Goal: Check status

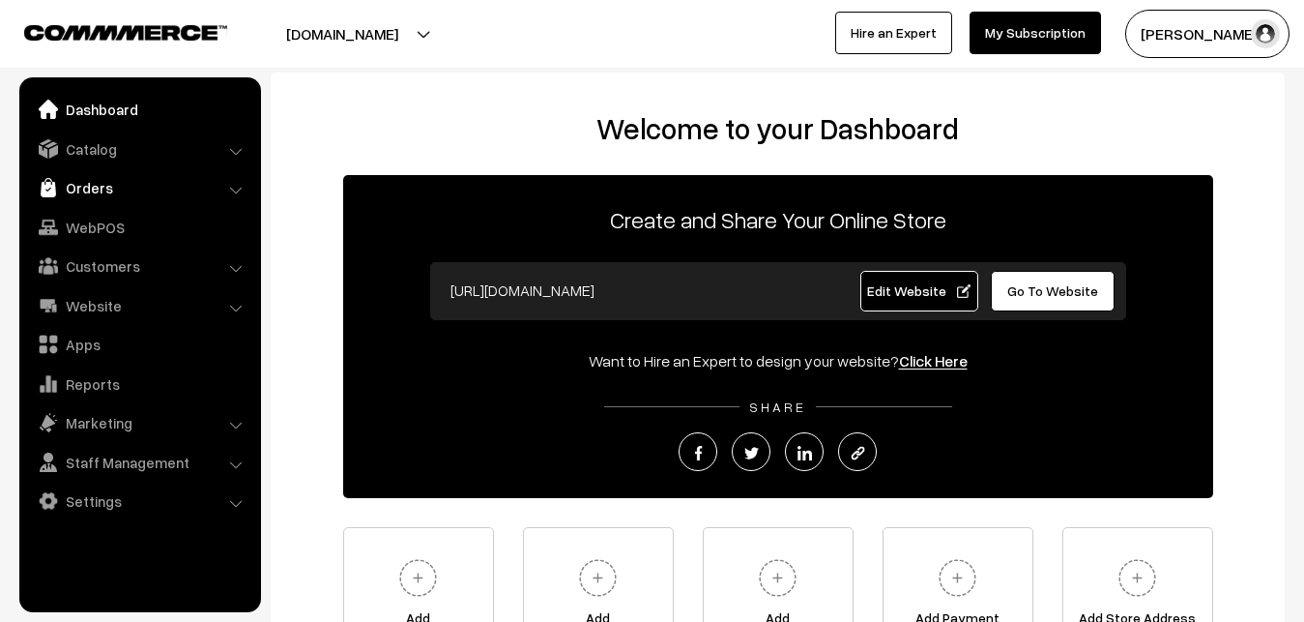
click at [138, 179] on link "Orders" at bounding box center [139, 187] width 230 height 35
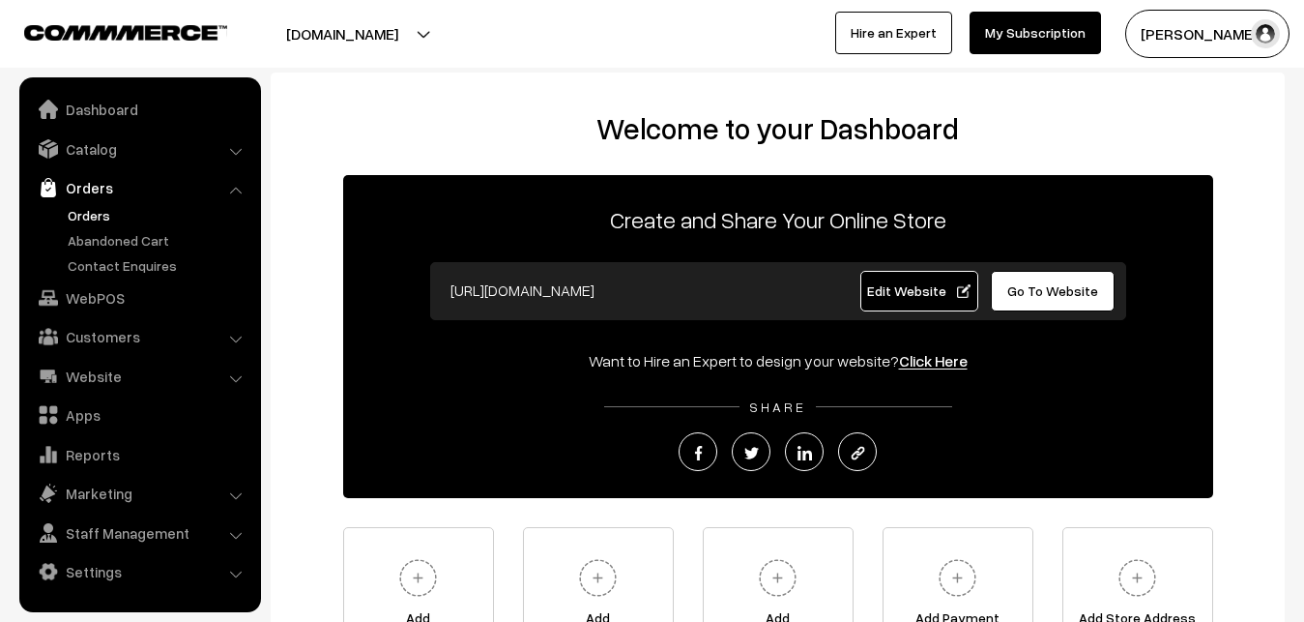
click at [96, 217] on link "Orders" at bounding box center [158, 215] width 191 height 20
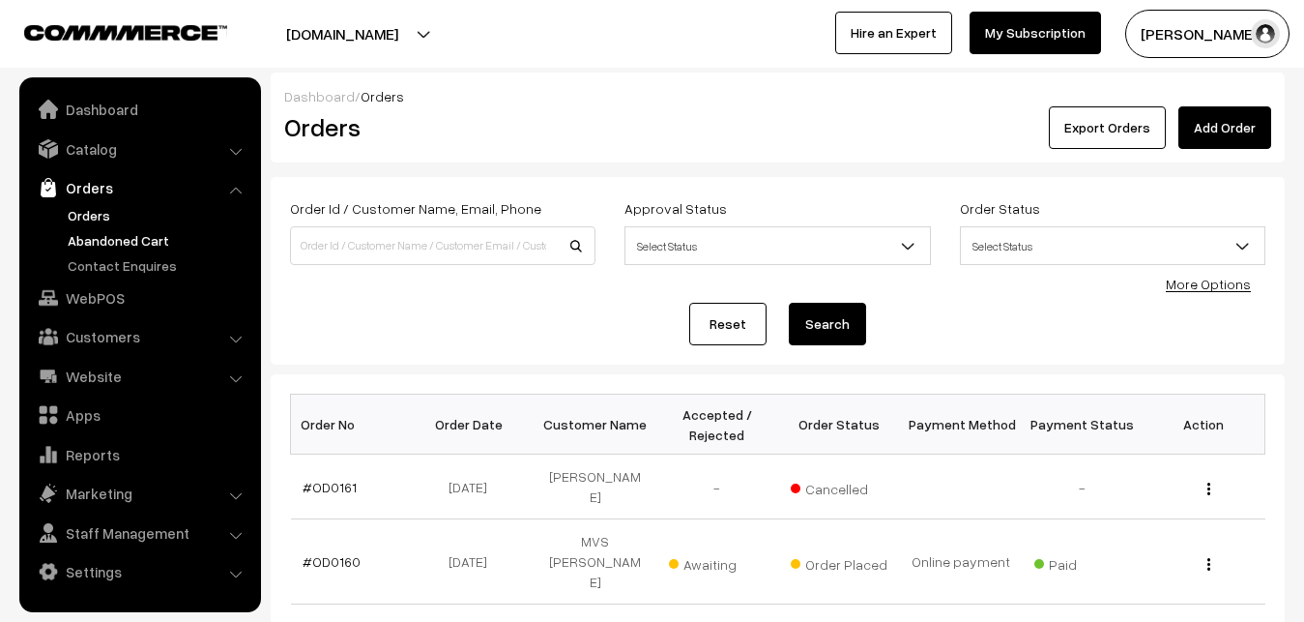
click at [124, 245] on link "Abandoned Cart" at bounding box center [158, 240] width 191 height 20
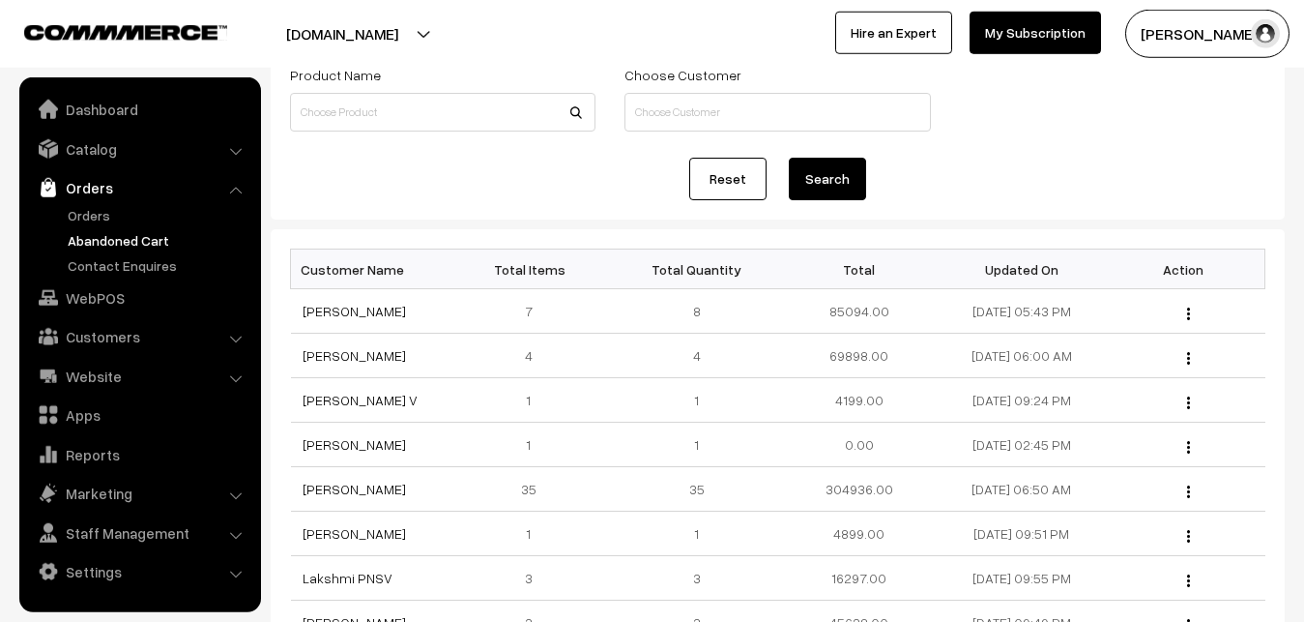
scroll to position [197, 0]
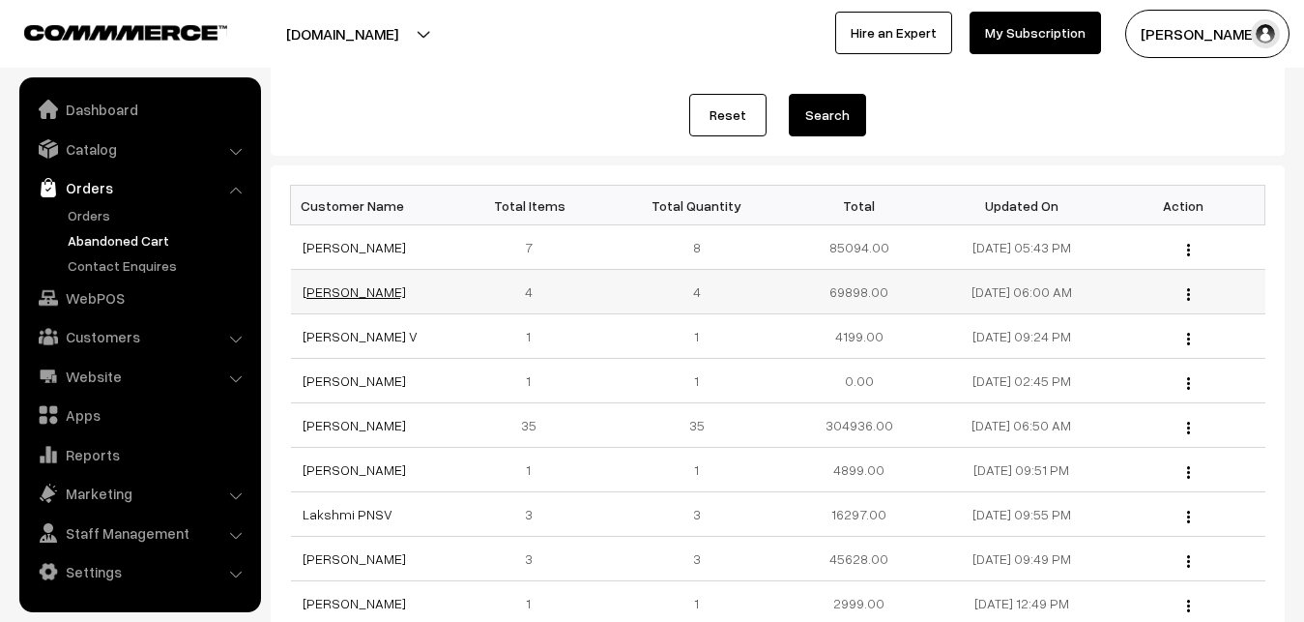
click at [361, 287] on link "[PERSON_NAME]" at bounding box center [354, 291] width 103 height 16
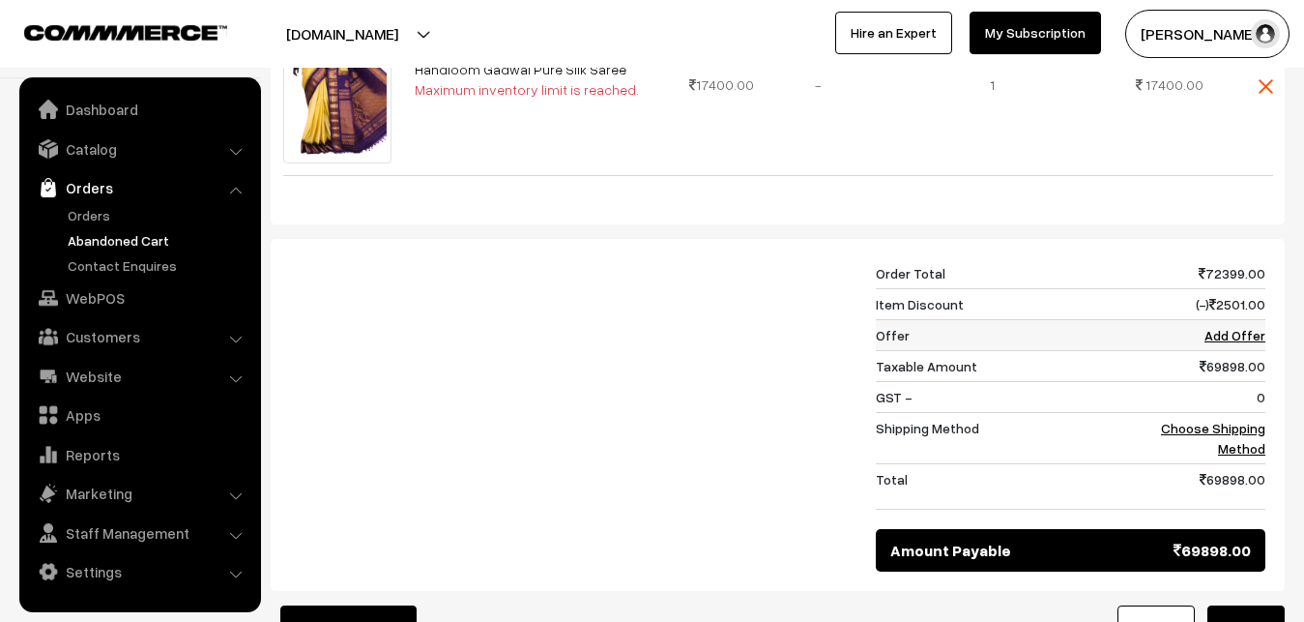
scroll to position [1085, 0]
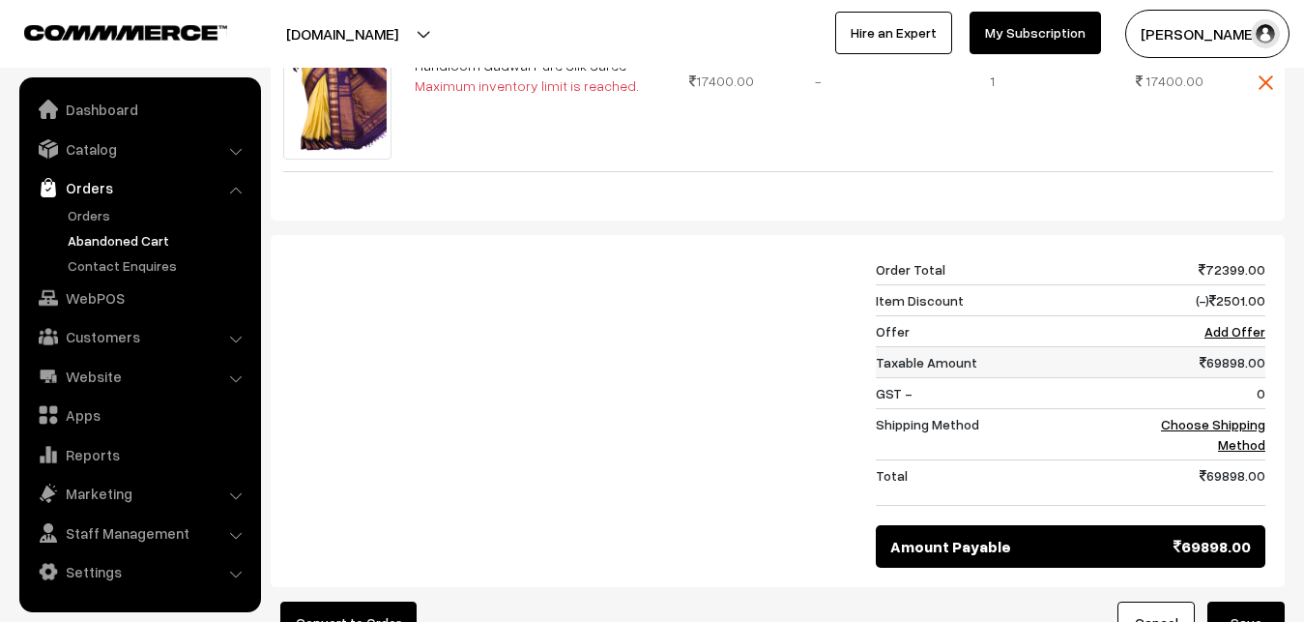
drag, startPoint x: 1282, startPoint y: 342, endPoint x: 1212, endPoint y: 342, distance: 69.6
click at [1212, 342] on div "Order Total 72399.00 Item Discount (-) 2501.00 Offer Add Offer Taxable Amount 6…" at bounding box center [778, 411] width 1014 height 352
copy td "69898.00"
